Goal: Transaction & Acquisition: Purchase product/service

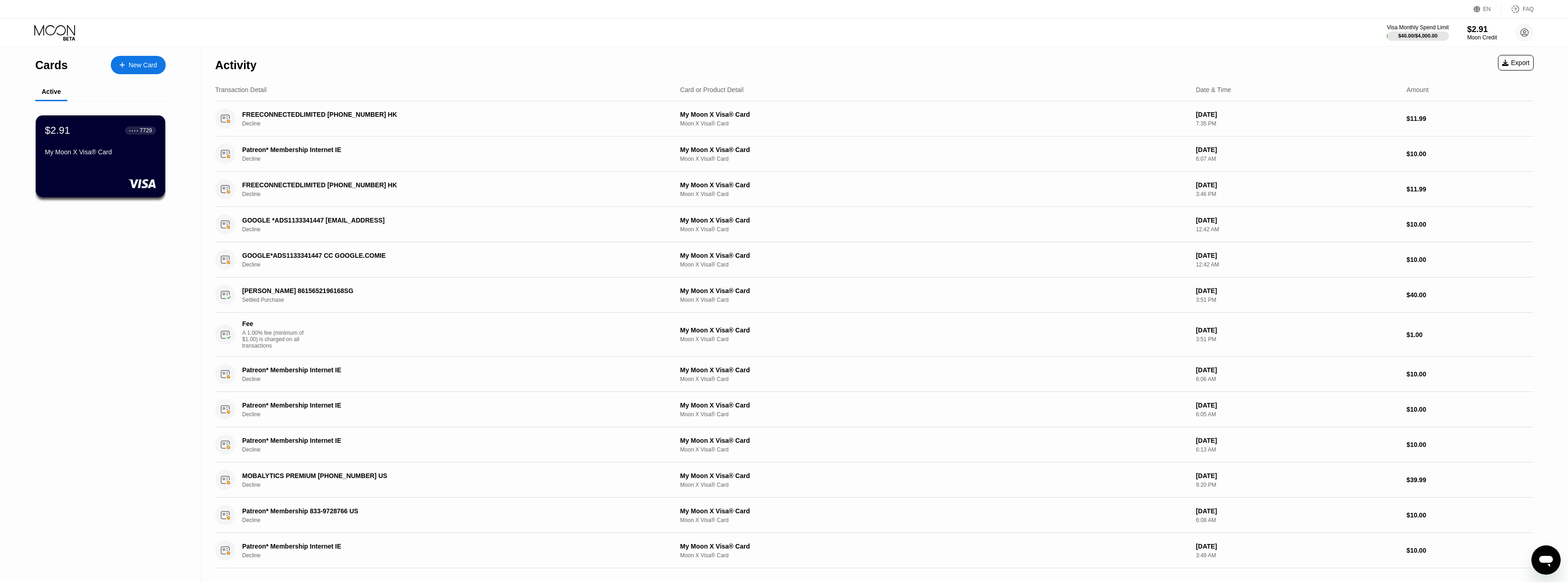
click at [142, 70] on div "New Card" at bounding box center [138, 65] width 55 height 18
click at [112, 169] on div "$2.91 ● ● ● ● 7729 My Moon X Visa® Card" at bounding box center [100, 156] width 131 height 83
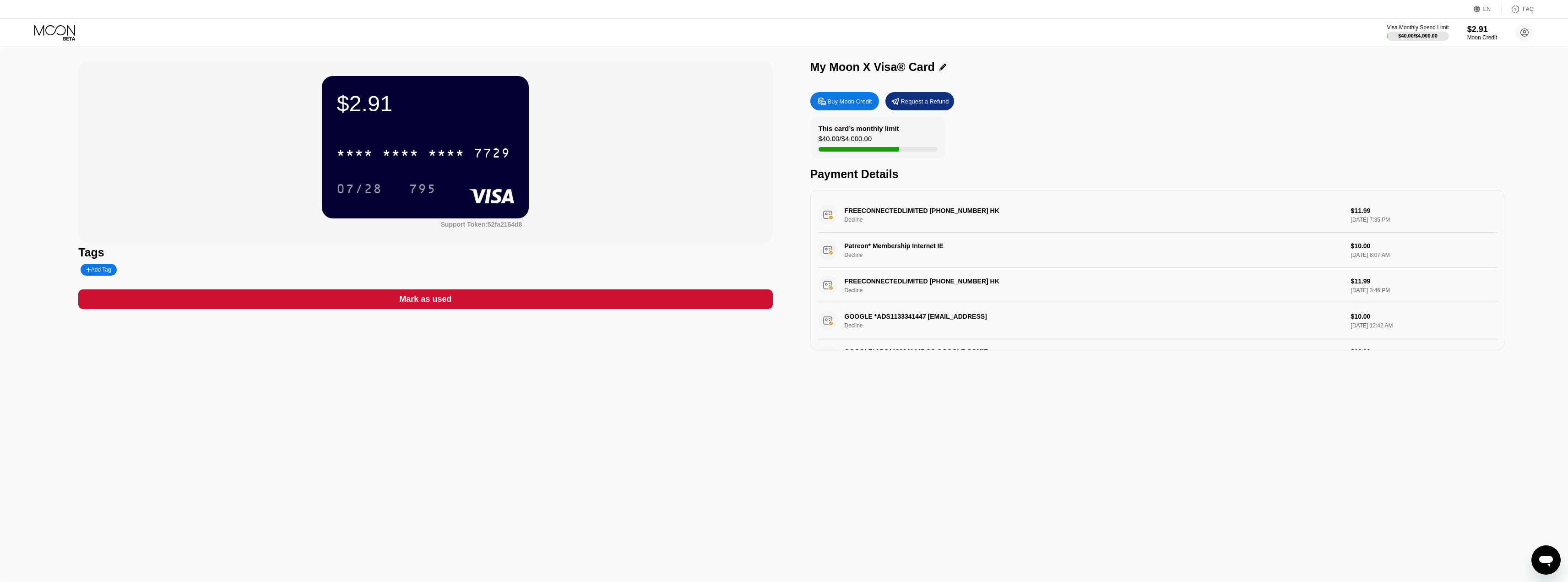
click at [840, 105] on div "Buy Moon Credit" at bounding box center [850, 101] width 44 height 8
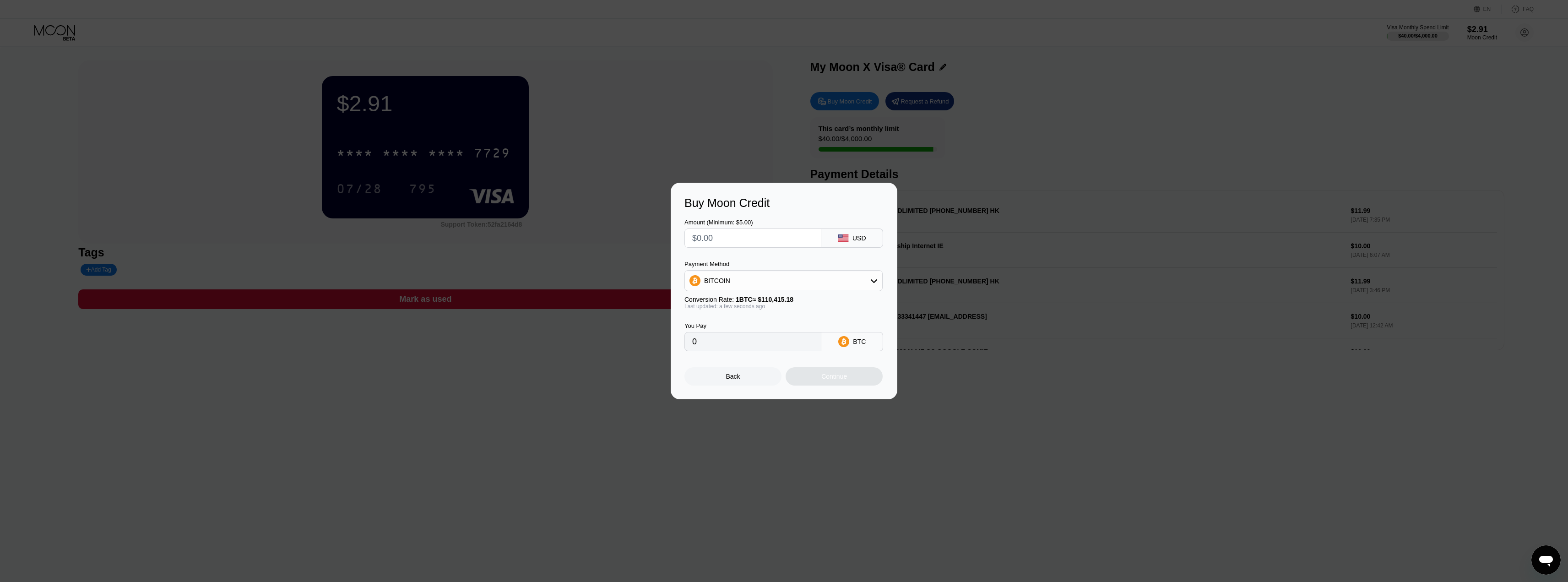
click at [805, 239] on input "text" at bounding box center [752, 238] width 121 height 18
type input "$1"
type input "0.00000906"
type input "$16"
type input "0.00014491"
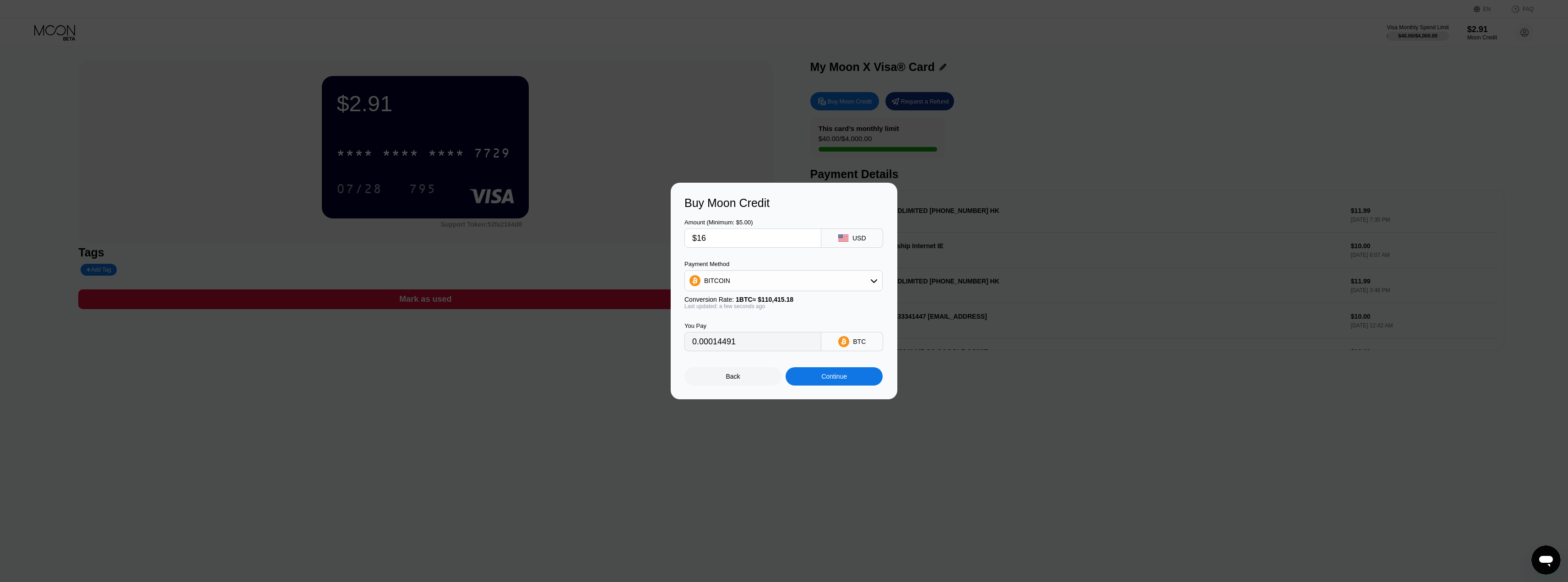
type input "$16"
click at [828, 375] on div "Continue" at bounding box center [834, 376] width 97 height 18
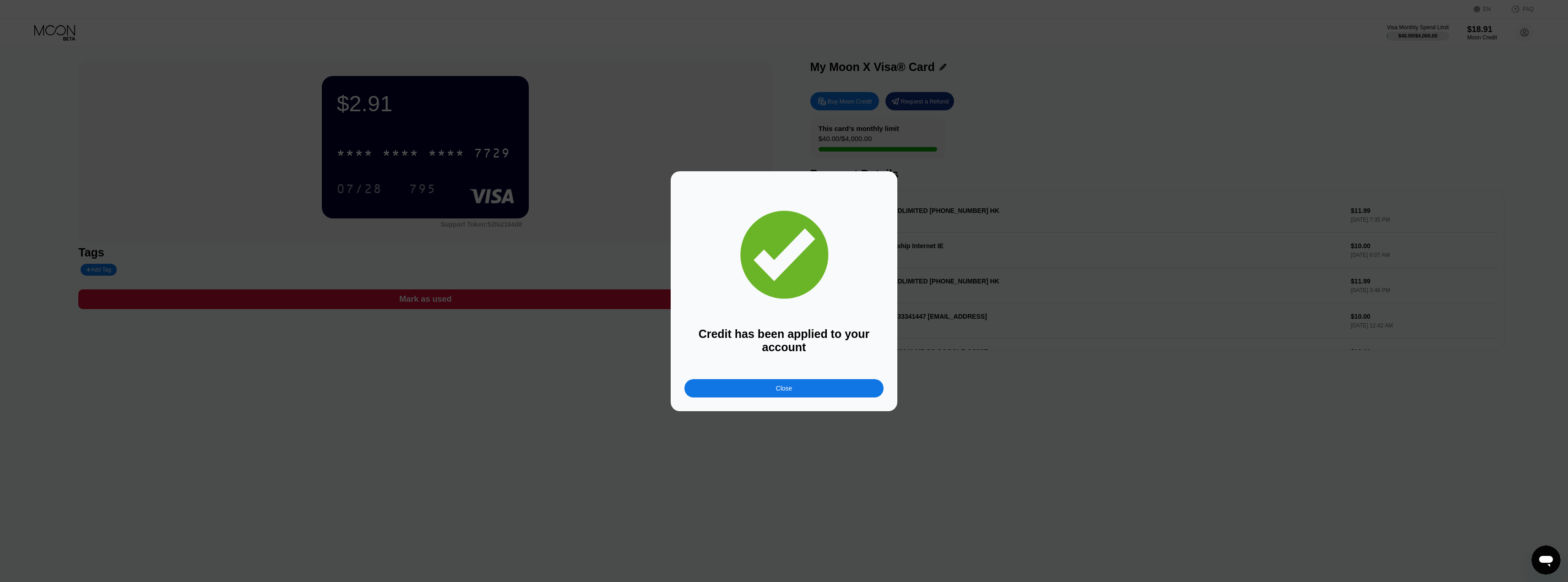
click at [786, 392] on div "Close" at bounding box center [784, 388] width 16 height 7
